Goal: Find specific page/section: Find specific page/section

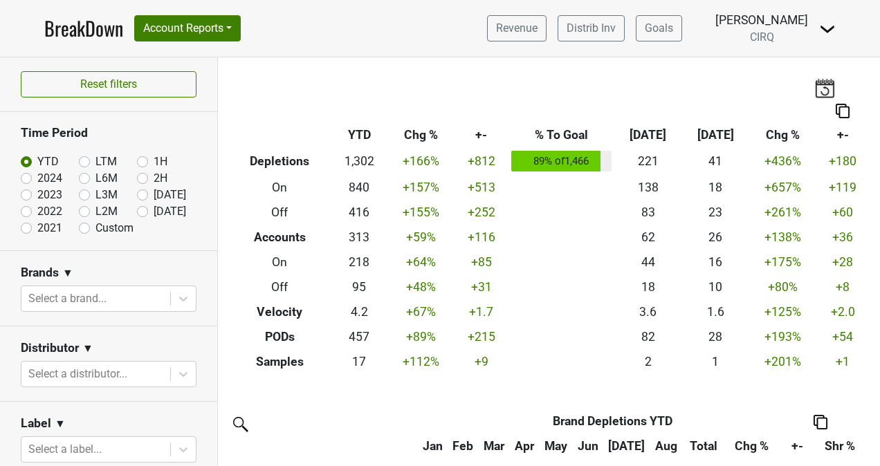
click at [82, 32] on link "BreakDown" at bounding box center [83, 28] width 79 height 29
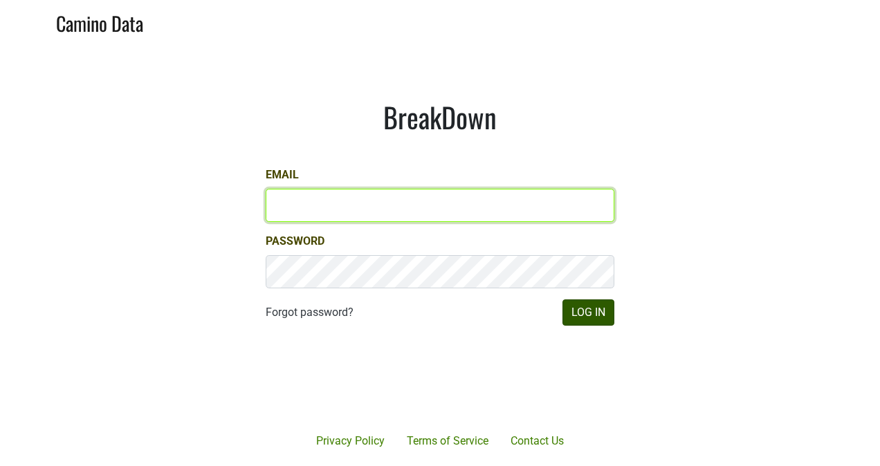
type input "kristi.sanders@brownefamilywines.com"
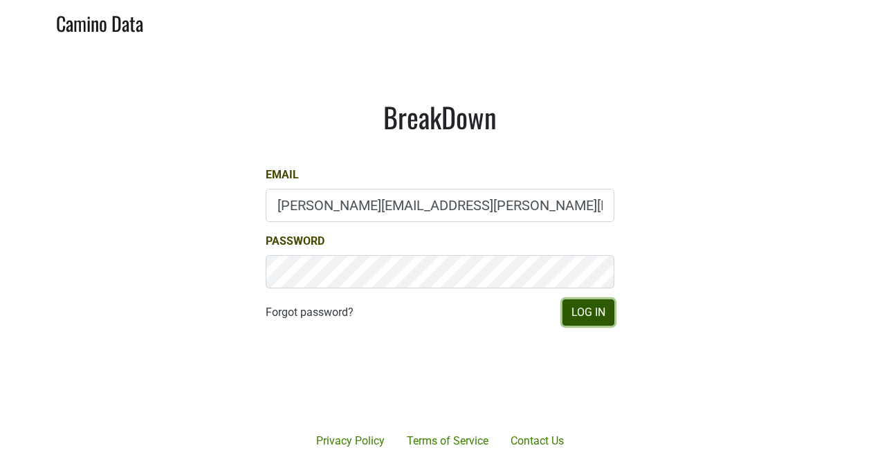
click at [588, 317] on button "Log In" at bounding box center [588, 312] width 52 height 26
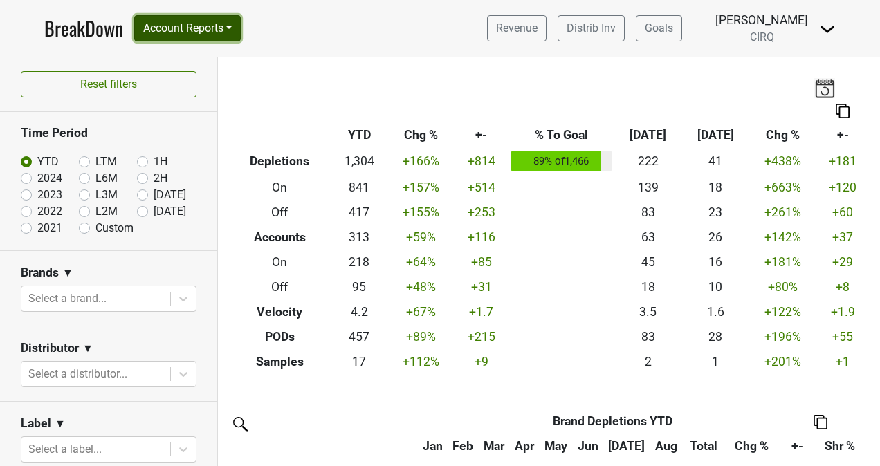
click at [182, 27] on button "Account Reports" at bounding box center [187, 28] width 106 height 26
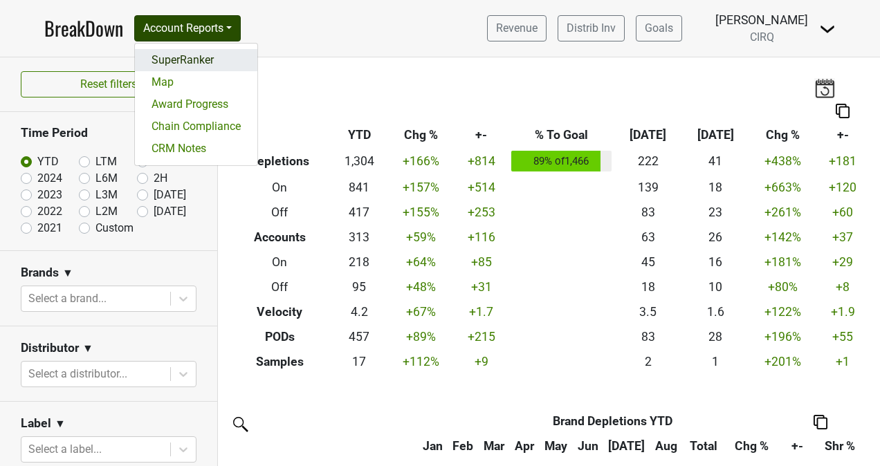
click at [185, 63] on link "SuperRanker" at bounding box center [196, 60] width 122 height 22
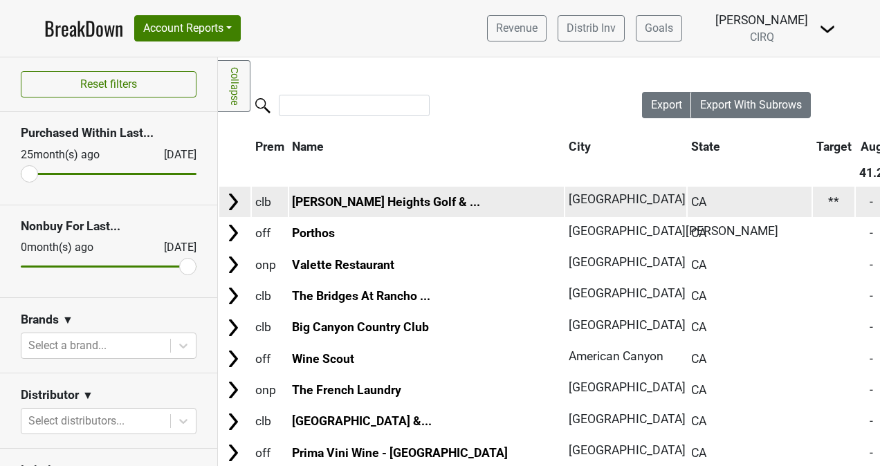
click at [384, 209] on link "Sharon Heights Golf & ..." at bounding box center [386, 202] width 188 height 14
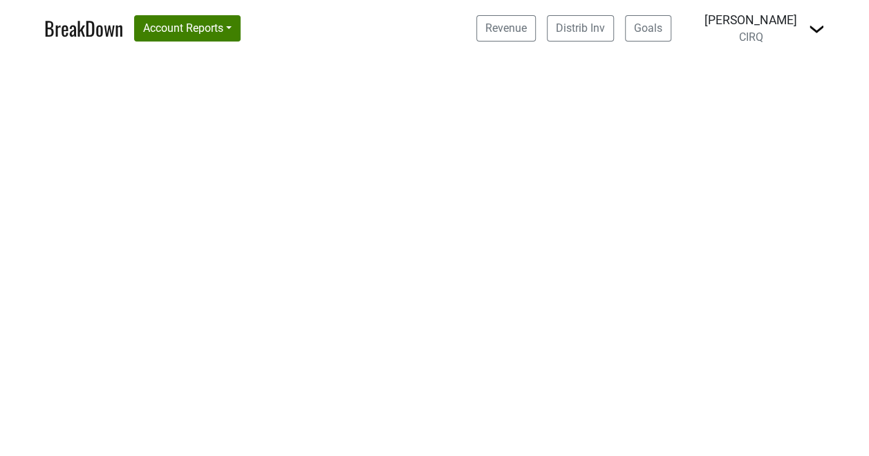
select select "CA"
